Goal: Task Accomplishment & Management: Manage account settings

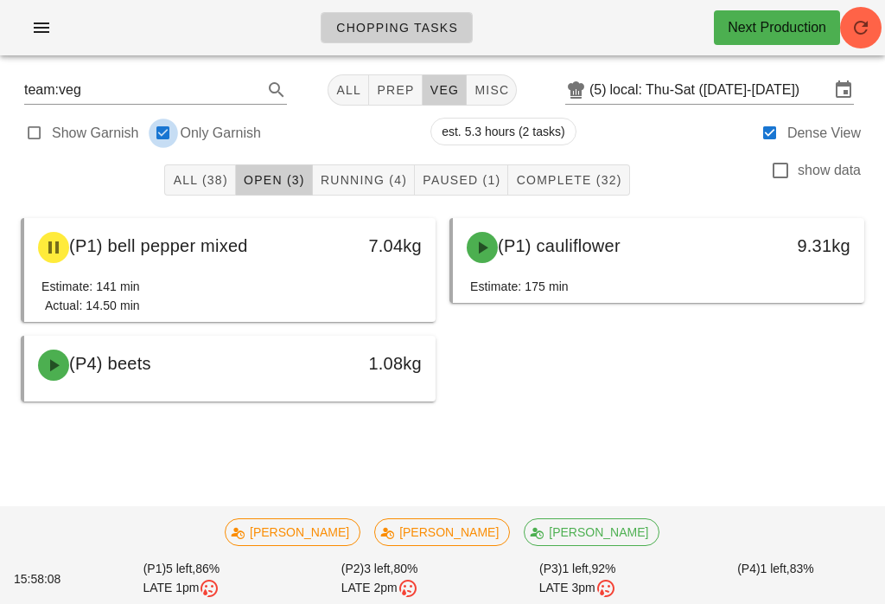
click at [168, 130] on div at bounding box center [163, 133] width 24 height 24
checkbox input "false"
click at [853, 11] on button "button" at bounding box center [861, 28] width 42 height 42
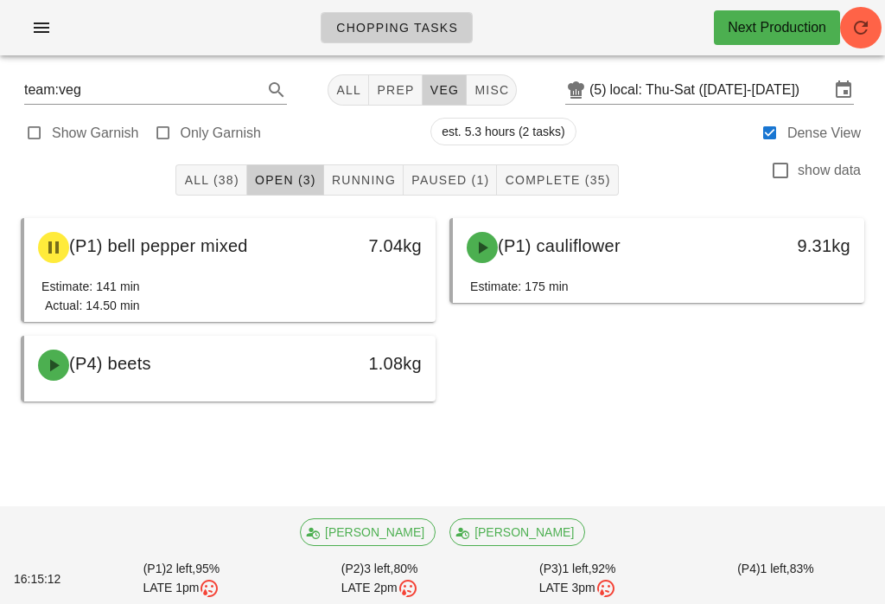
click at [376, 175] on span "Running" at bounding box center [363, 180] width 65 height 14
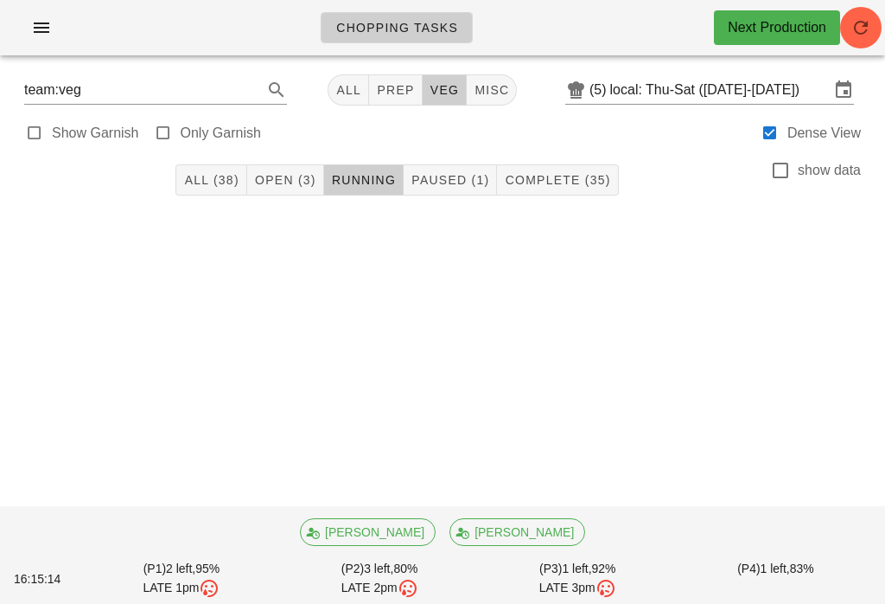
click at [35, 132] on div at bounding box center [34, 133] width 24 height 24
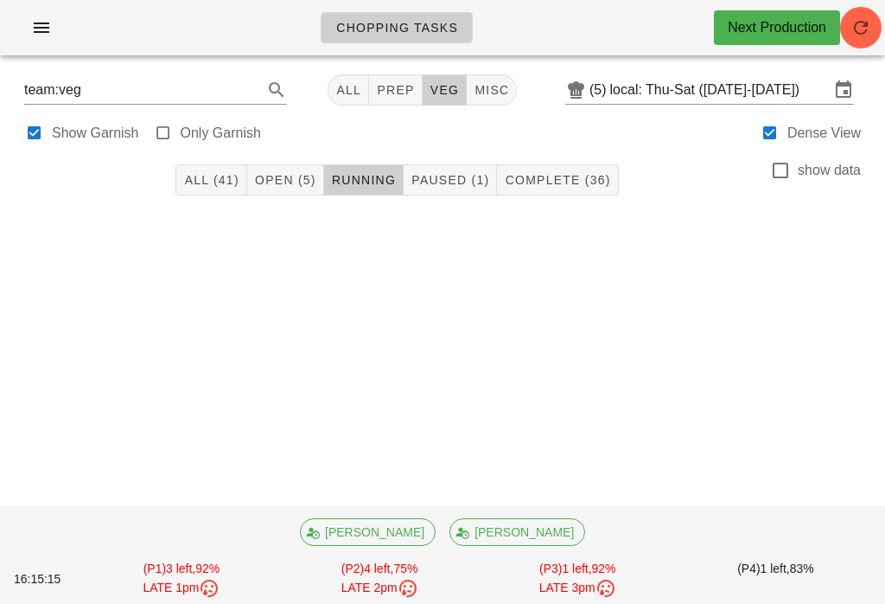
click at [290, 186] on span "Open (5)" at bounding box center [285, 180] width 62 height 14
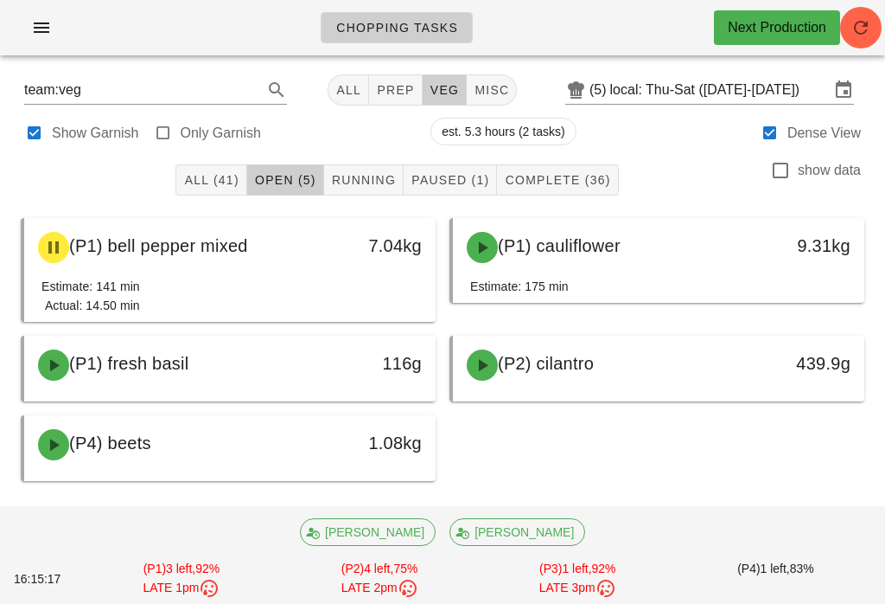
click at [368, 164] on button "Running" at bounding box center [364, 179] width 80 height 31
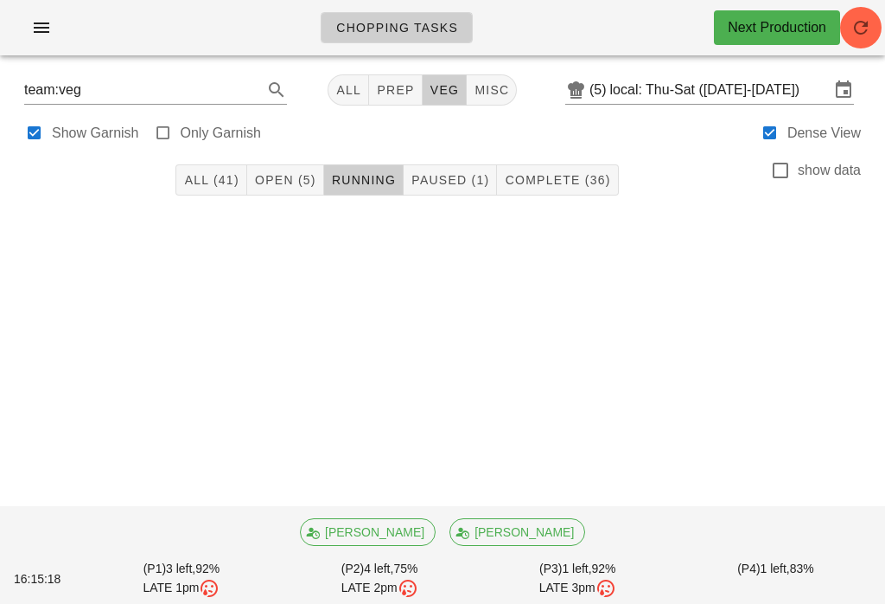
click at [444, 179] on span "Paused (1)" at bounding box center [450, 180] width 79 height 14
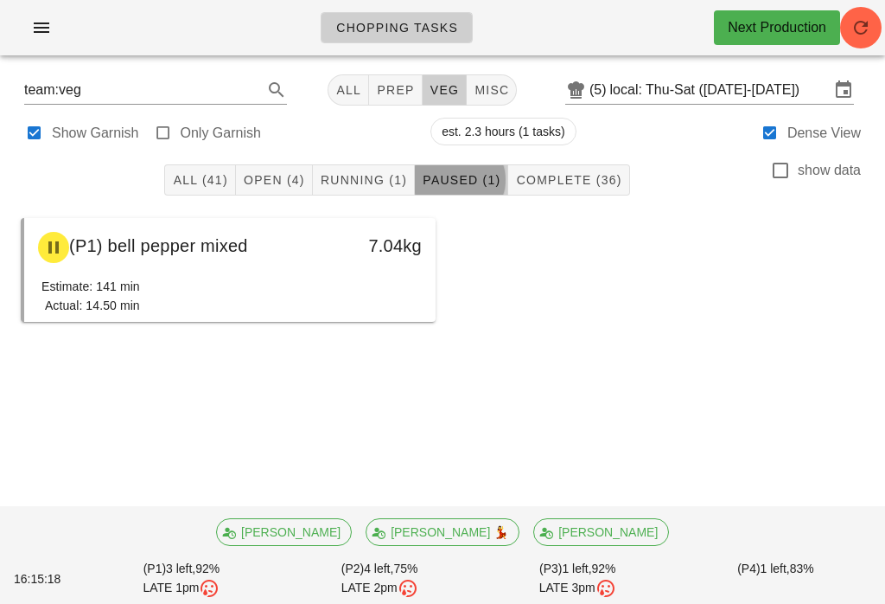
click at [559, 186] on span "Complete (36)" at bounding box center [568, 180] width 106 height 14
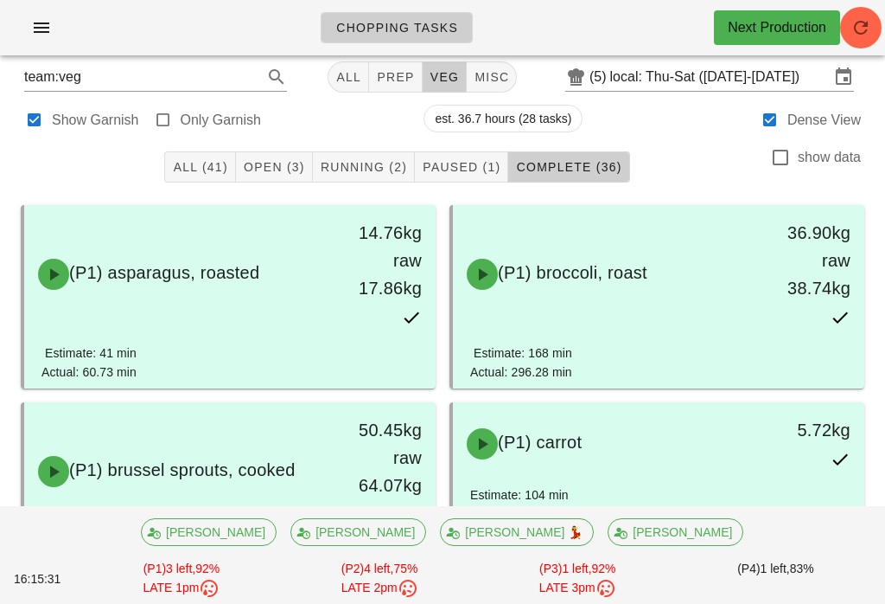
scroll to position [16, 0]
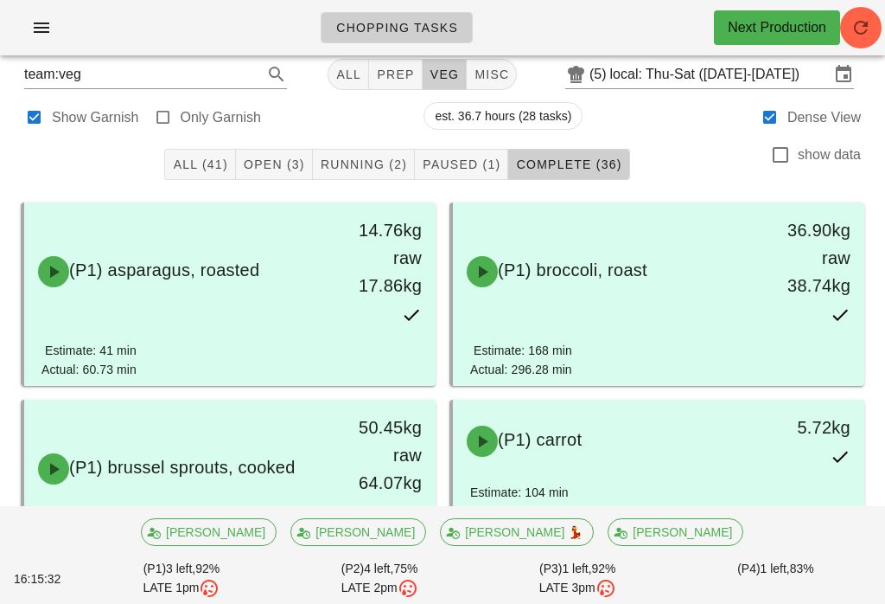
click at [374, 159] on span "Running (2)" at bounding box center [363, 164] width 87 height 14
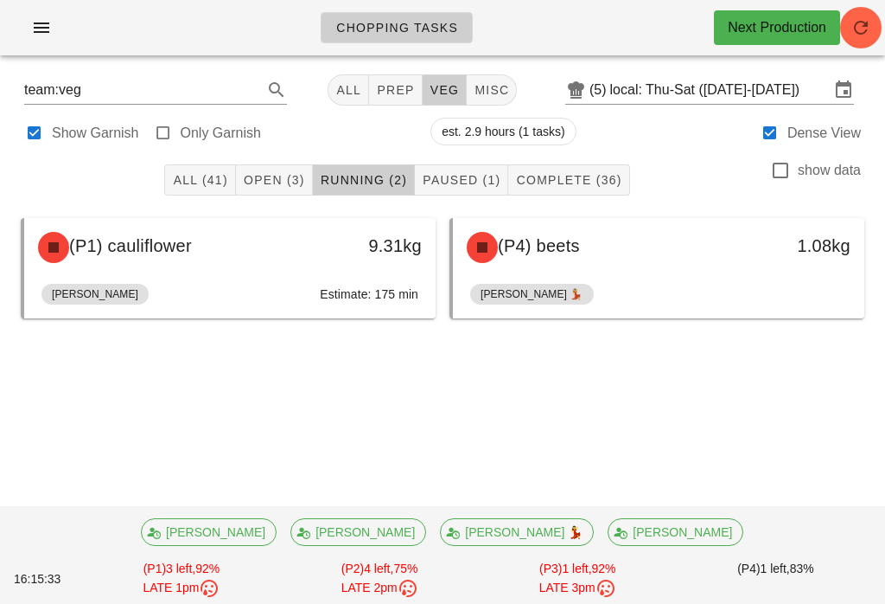
click at [451, 164] on button "Paused (1)" at bounding box center [461, 179] width 93 height 31
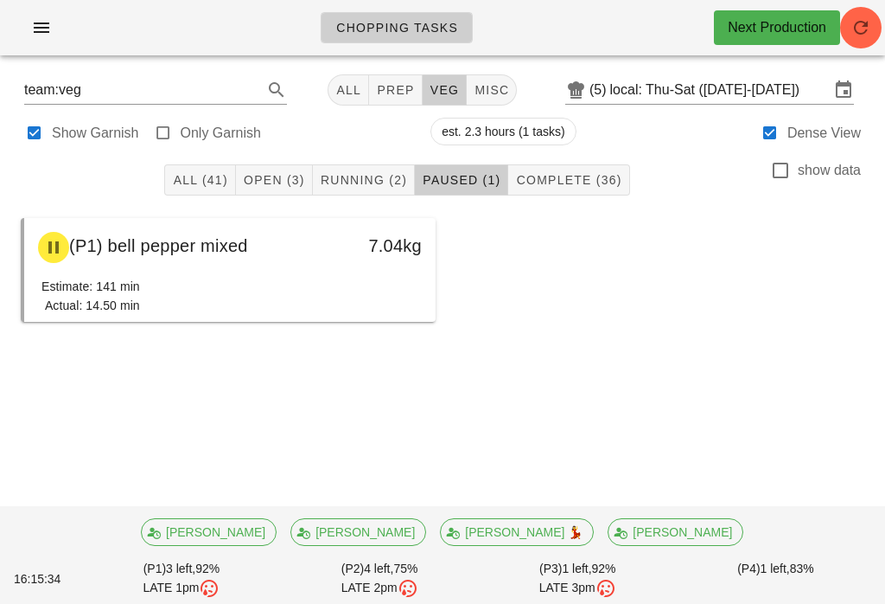
click at [286, 173] on span "Open (3)" at bounding box center [274, 180] width 62 height 14
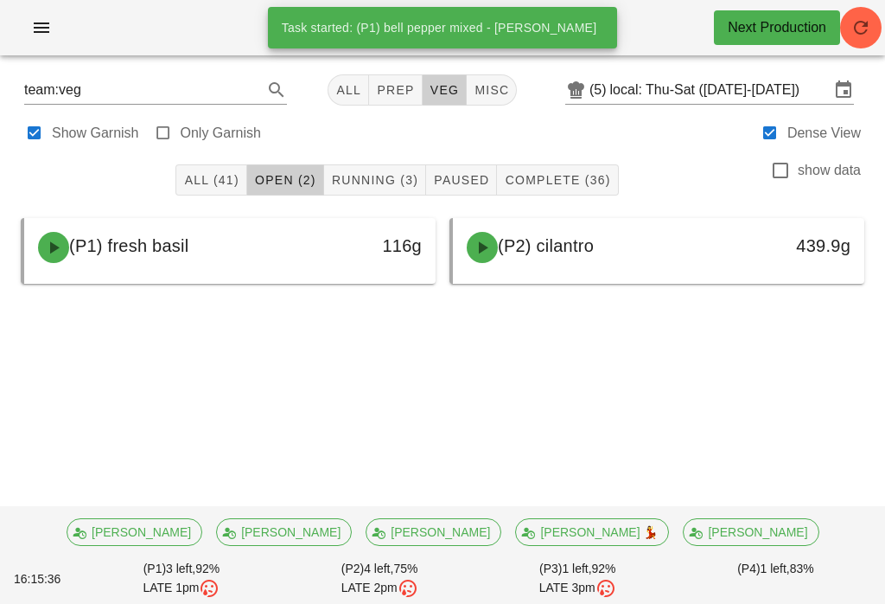
click at [378, 173] on span "Running (3)" at bounding box center [374, 180] width 87 height 14
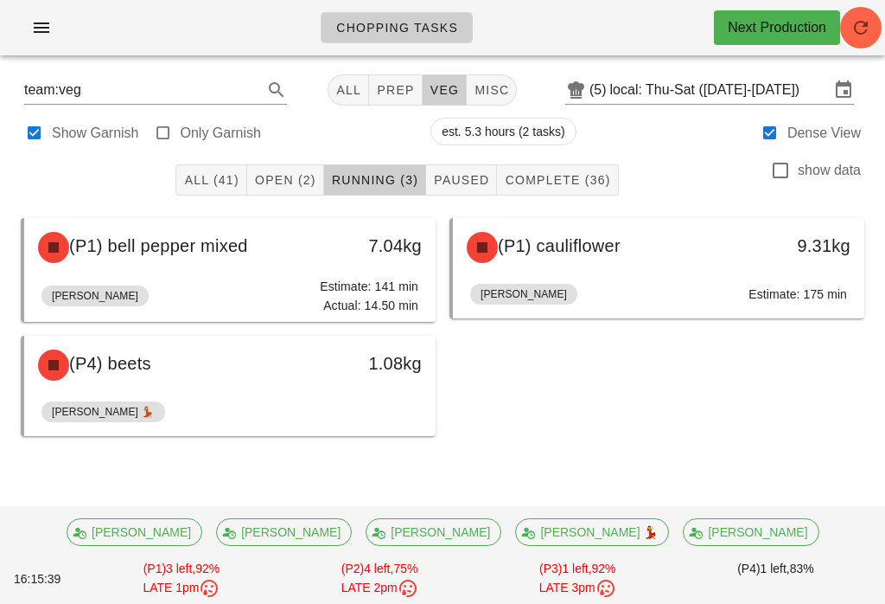
click at [232, 164] on button "All (41)" at bounding box center [211, 179] width 71 height 31
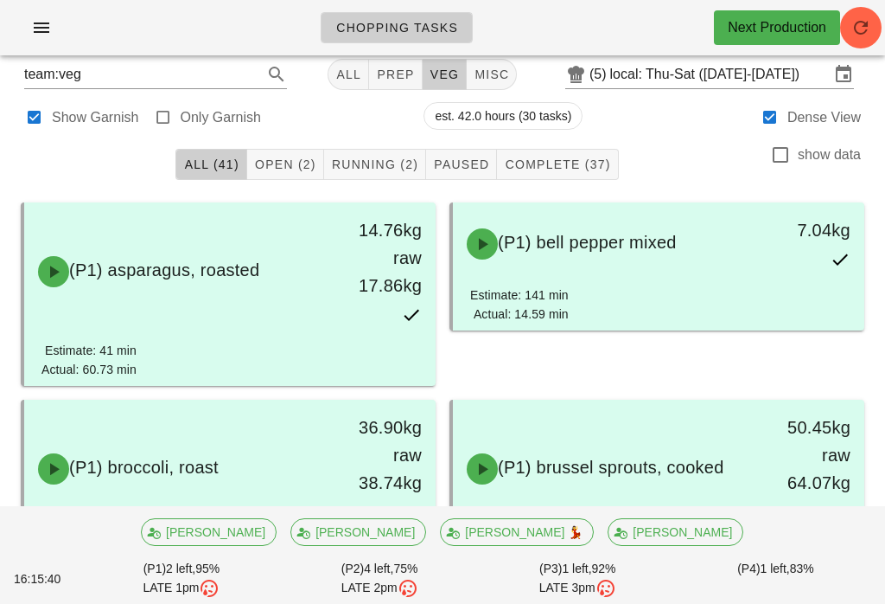
click at [312, 161] on span "Open (2)" at bounding box center [285, 164] width 62 height 14
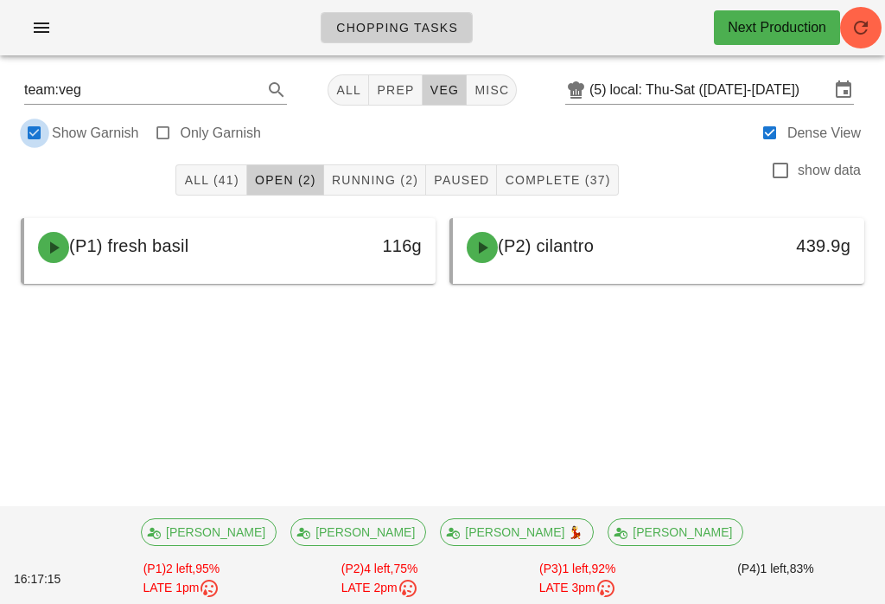
click at [35, 121] on div at bounding box center [34, 133] width 24 height 24
checkbox input "false"
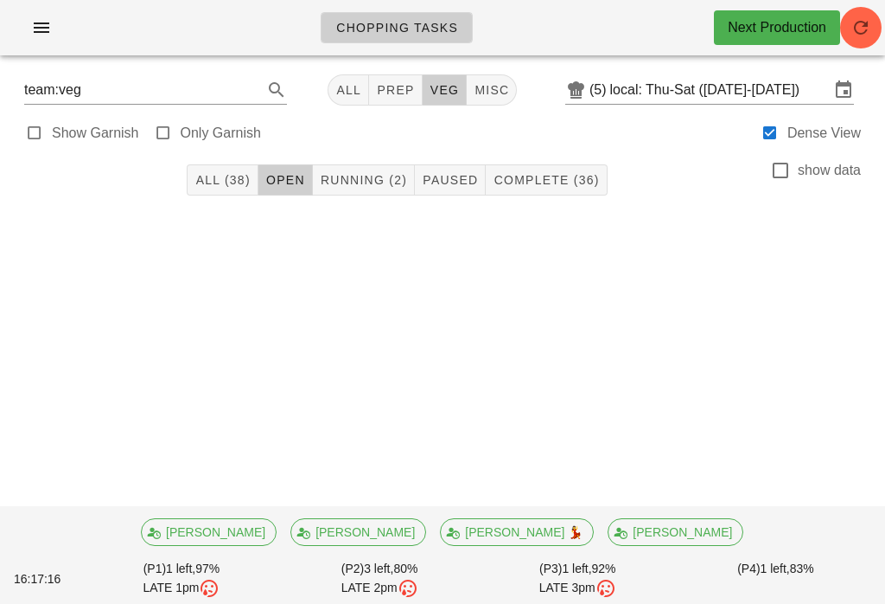
click at [376, 173] on span "Running (2)" at bounding box center [363, 180] width 87 height 14
